Goal: Transaction & Acquisition: Purchase product/service

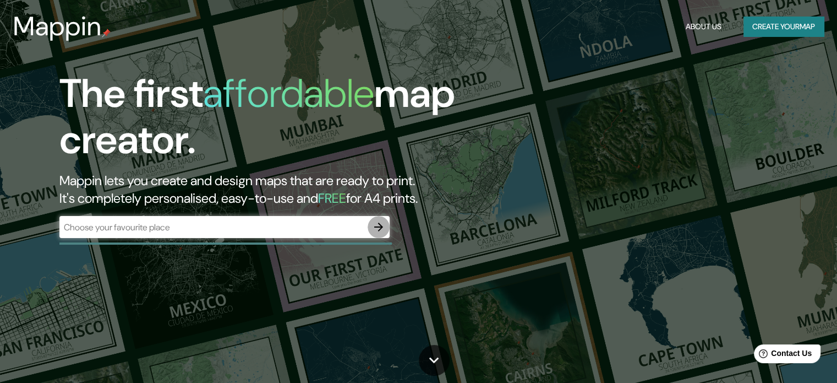
click at [379, 226] on icon "button" at bounding box center [378, 226] width 13 height 13
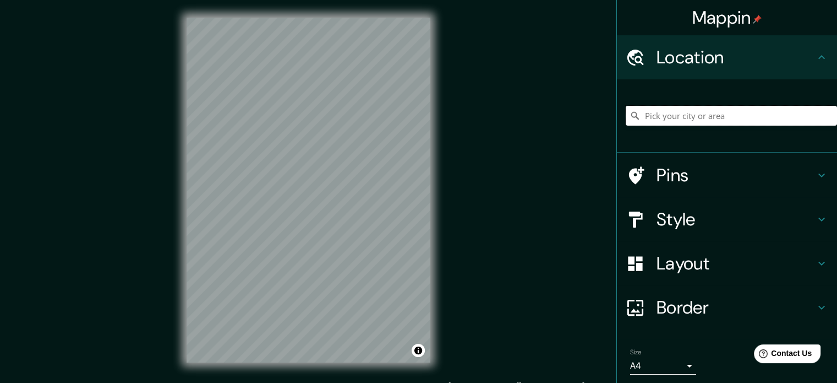
click at [684, 114] on input "Pick your city or area" at bounding box center [731, 116] width 211 height 20
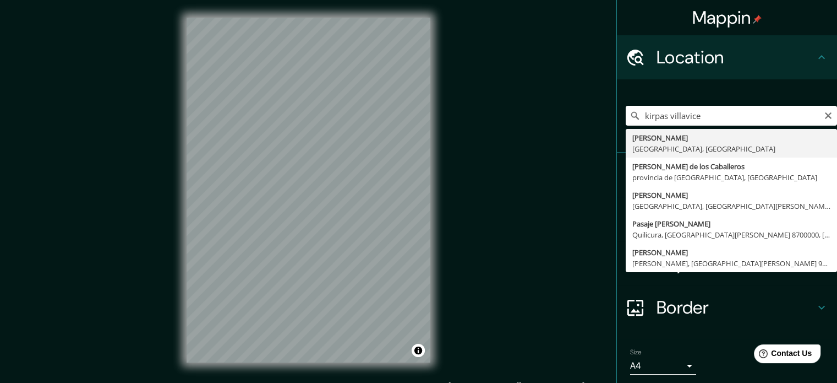
type input "[PERSON_NAME], [GEOGRAPHIC_DATA], [GEOGRAPHIC_DATA]"
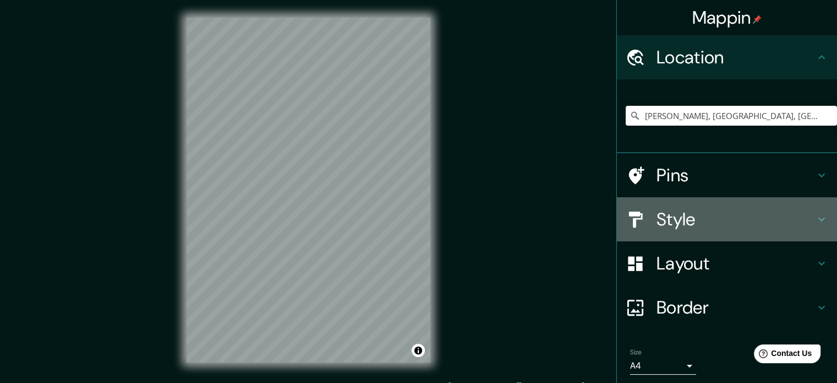
click at [732, 227] on h4 "Style" at bounding box center [736, 219] width 159 height 22
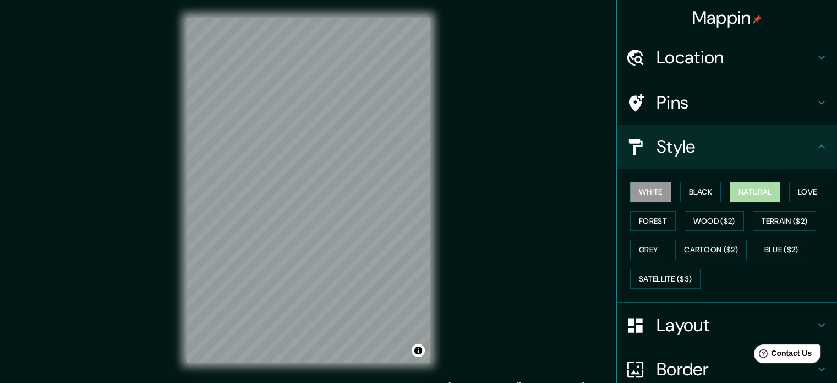
click at [749, 191] on button "Natural" at bounding box center [755, 192] width 51 height 20
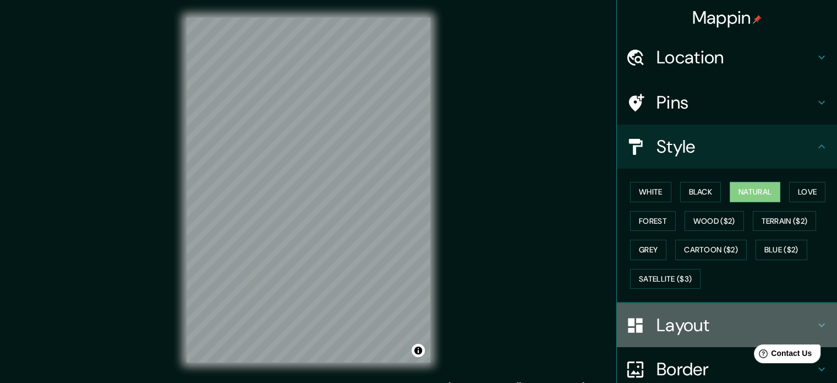
click at [697, 314] on h4 "Layout" at bounding box center [736, 325] width 159 height 22
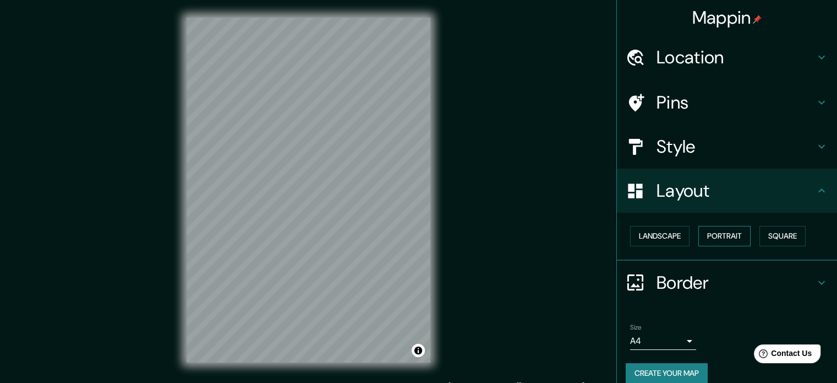
click at [714, 242] on button "Portrait" at bounding box center [724, 236] width 52 height 20
click at [775, 235] on button "Square" at bounding box center [783, 236] width 46 height 20
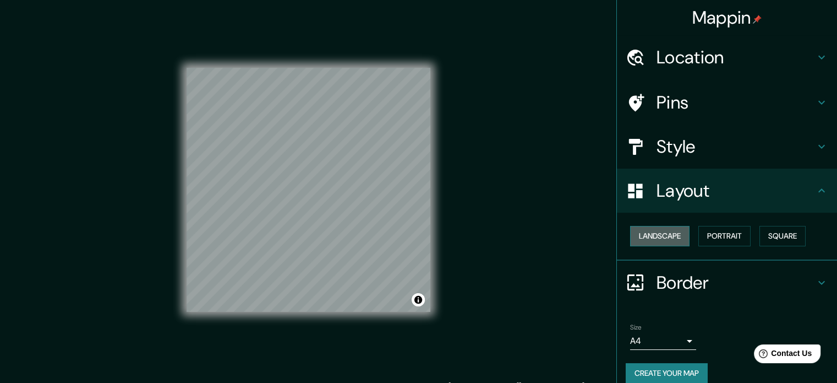
click at [665, 235] on button "Landscape" at bounding box center [659, 236] width 59 height 20
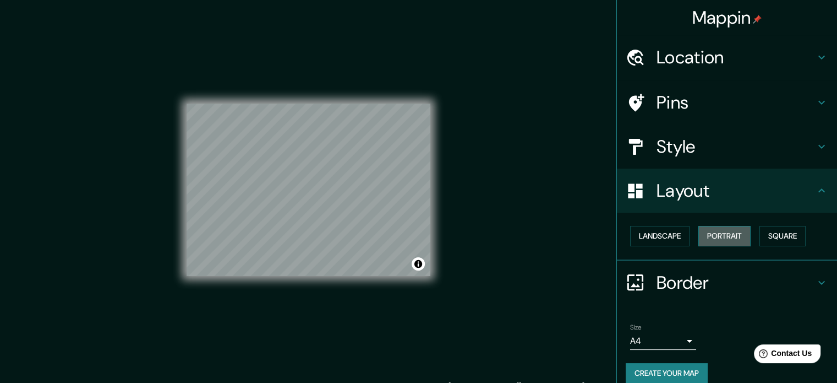
click at [722, 236] on button "Portrait" at bounding box center [724, 236] width 52 height 20
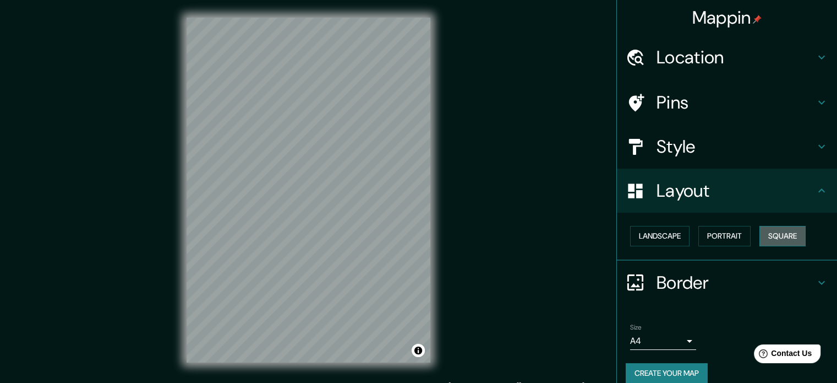
click at [768, 237] on button "Square" at bounding box center [783, 236] width 46 height 20
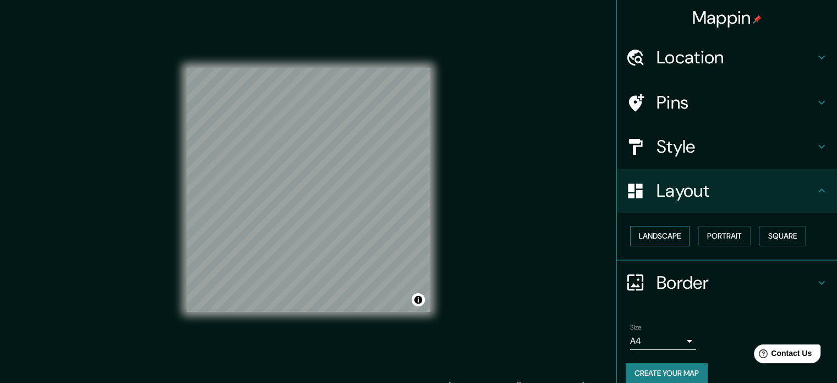
click at [649, 240] on button "Landscape" at bounding box center [659, 236] width 59 height 20
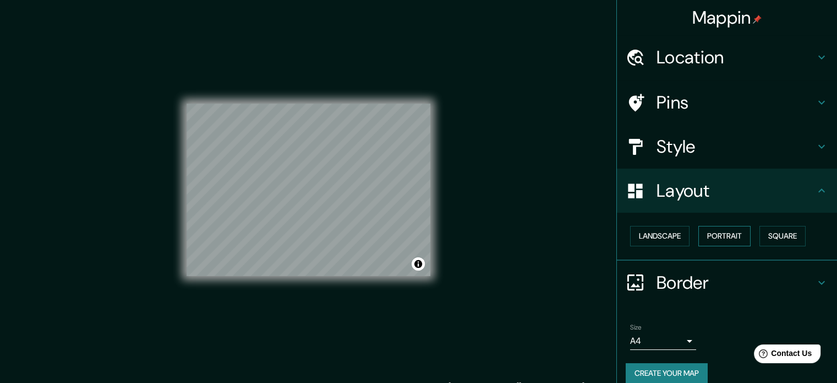
click at [732, 240] on button "Portrait" at bounding box center [724, 236] width 52 height 20
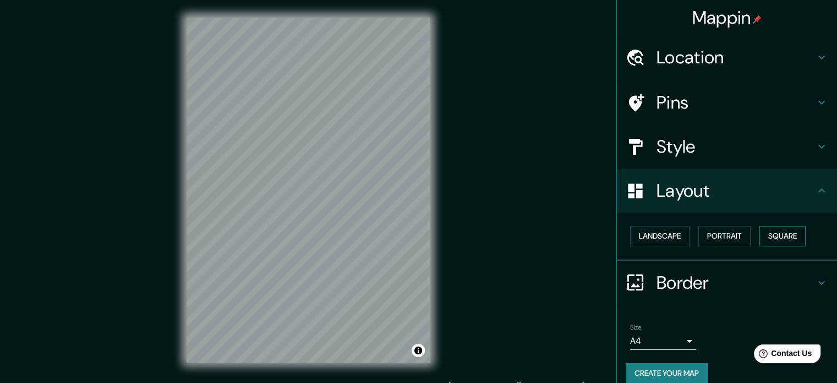
click at [795, 233] on button "Square" at bounding box center [783, 236] width 46 height 20
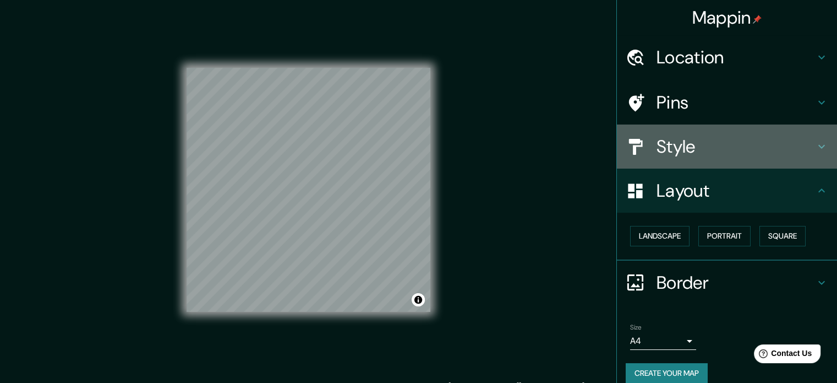
click at [682, 151] on h4 "Style" at bounding box center [736, 146] width 159 height 22
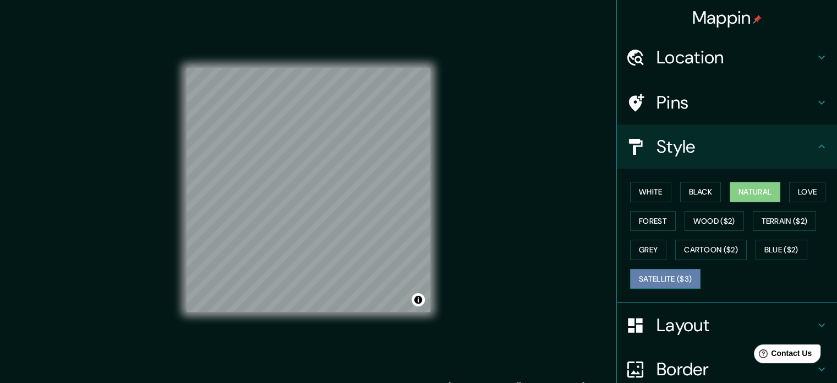
click at [652, 282] on button "Satellite ($3)" at bounding box center [665, 279] width 70 height 20
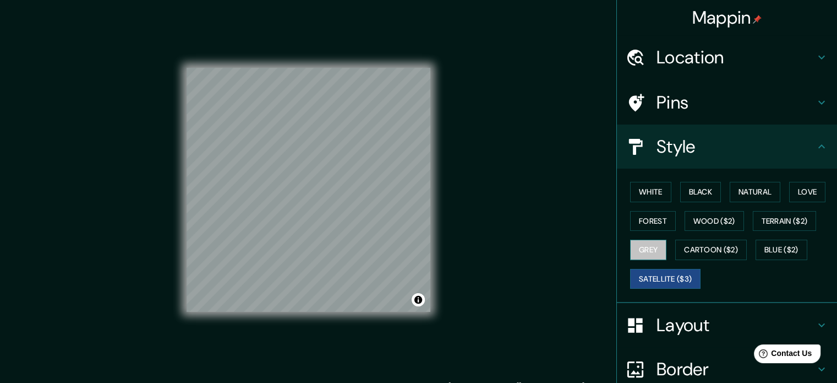
click at [652, 248] on button "Grey" at bounding box center [648, 249] width 36 height 20
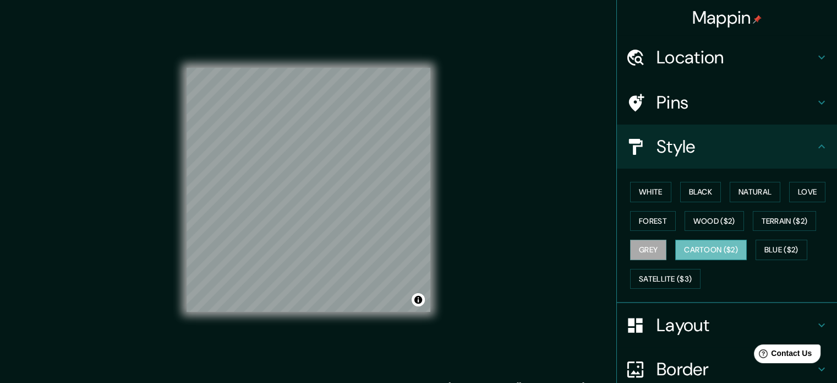
click at [708, 249] on button "Cartoon ($2)" at bounding box center [711, 249] width 72 height 20
click at [782, 247] on button "Blue ($2)" at bounding box center [782, 249] width 52 height 20
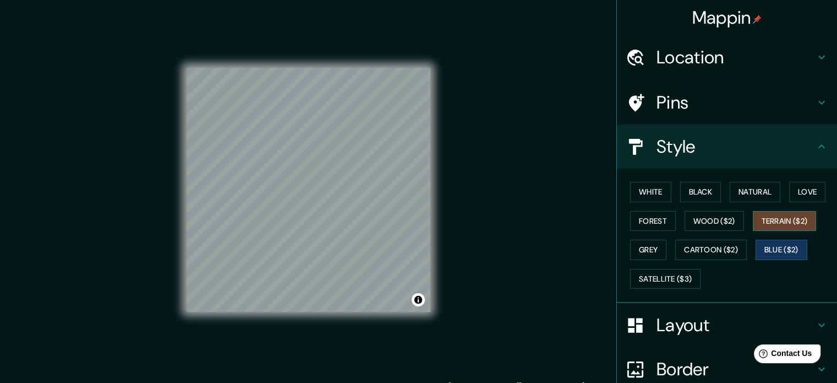
click at [786, 220] on button "Terrain ($2)" at bounding box center [785, 221] width 64 height 20
click at [718, 213] on button "Wood ($2)" at bounding box center [714, 221] width 59 height 20
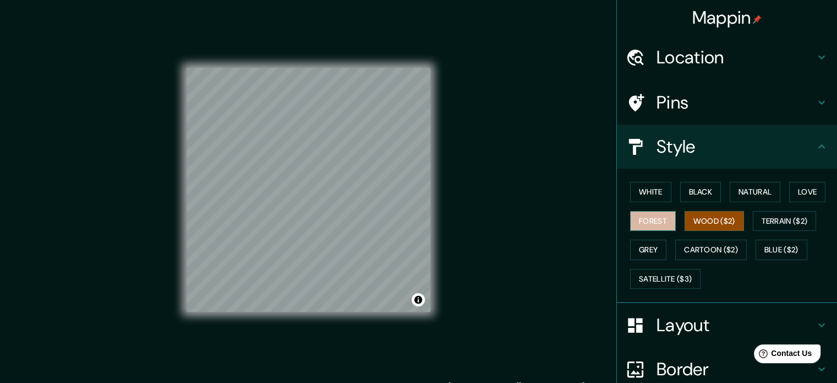
click at [654, 224] on button "Forest" at bounding box center [653, 221] width 46 height 20
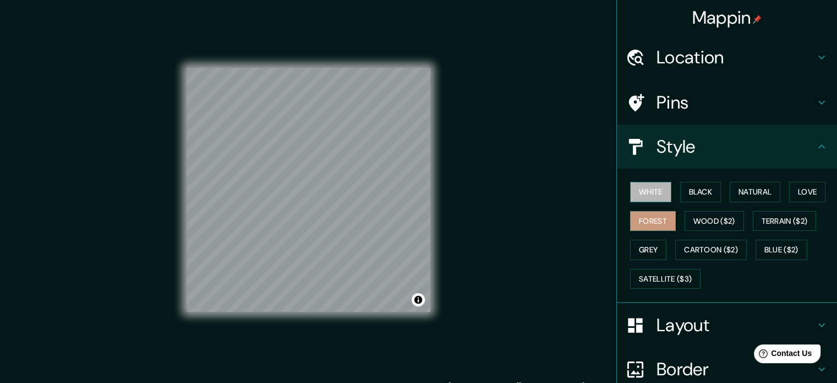
click at [652, 192] on button "White" at bounding box center [650, 192] width 41 height 20
click at [715, 193] on div "White Black Natural Love Forest Wood ($2) Terrain ($2) Grey Cartoon ($2) Blue (…" at bounding box center [731, 235] width 211 height 116
click at [718, 193] on div "White Black Natural Love Forest Wood ($2) Terrain ($2) Grey Cartoon ($2) Blue (…" at bounding box center [731, 235] width 211 height 116
click at [709, 191] on button "Black" at bounding box center [700, 192] width 41 height 20
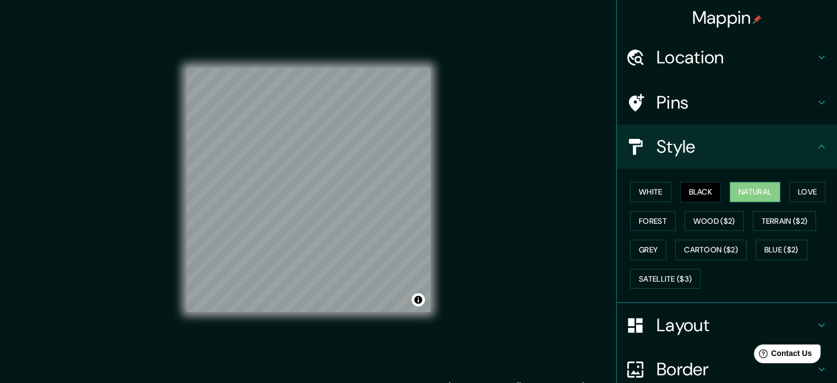
click at [747, 191] on button "Natural" at bounding box center [755, 192] width 51 height 20
click at [790, 192] on button "Love" at bounding box center [807, 192] width 36 height 20
click at [764, 194] on button "Natural" at bounding box center [755, 192] width 51 height 20
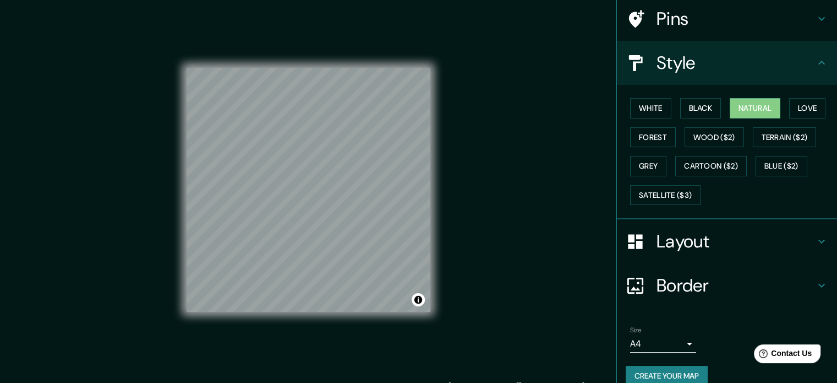
scroll to position [98, 0]
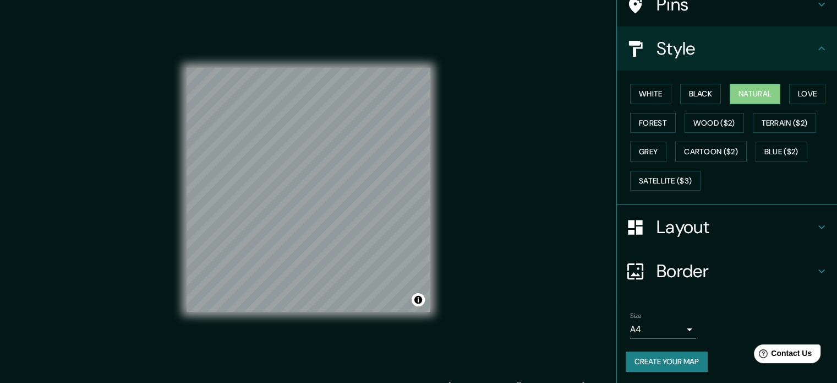
click at [670, 357] on button "Create your map" at bounding box center [667, 361] width 82 height 20
